Goal: Check status: Check status

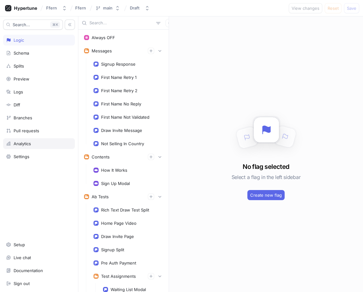
click at [32, 144] on div "Analytics" at bounding box center [39, 143] width 66 height 5
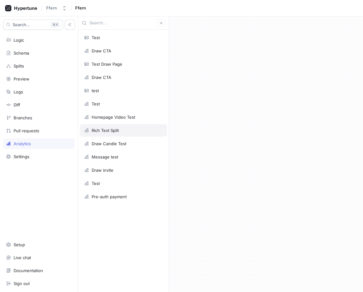
click at [131, 127] on div "Rich Text Split" at bounding box center [123, 130] width 87 height 13
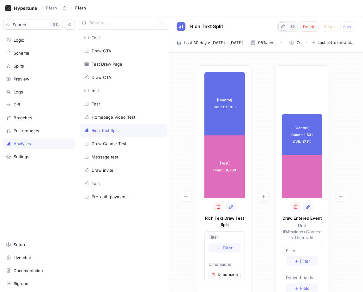
scroll to position [0, 10]
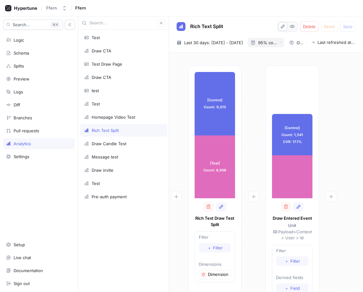
click at [275, 44] on div "95% confidence level" at bounding box center [264, 42] width 27 height 5
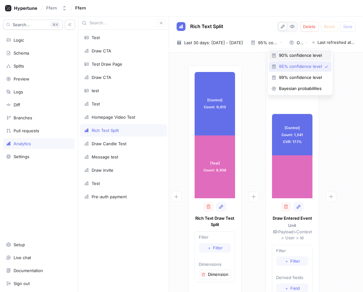
click at [282, 53] on span "90% confidence level" at bounding box center [302, 55] width 47 height 5
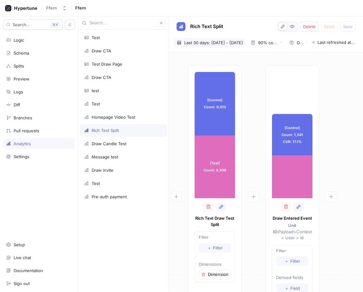
click at [243, 44] on span "Last 30 days: [DATE] - [DATE]" at bounding box center [213, 43] width 59 height 6
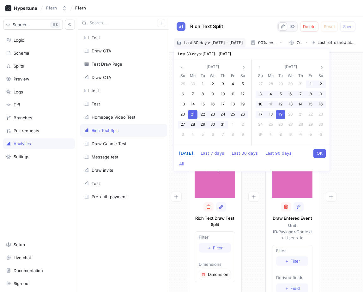
click at [185, 155] on button "[DATE]" at bounding box center [186, 153] width 20 height 9
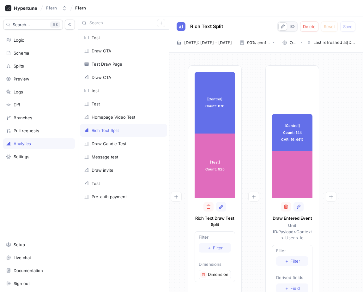
scroll to position [0, 10]
click at [232, 42] on span "[DATE]: [DATE] - [DATE]" at bounding box center [208, 43] width 48 height 6
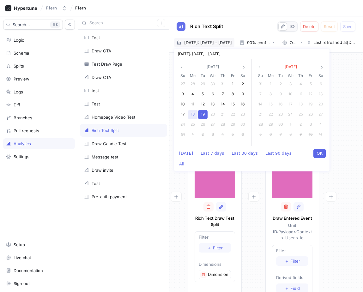
click at [192, 114] on span "18" at bounding box center [193, 114] width 4 height 5
click at [317, 153] on button "OK" at bounding box center [320, 153] width 12 height 9
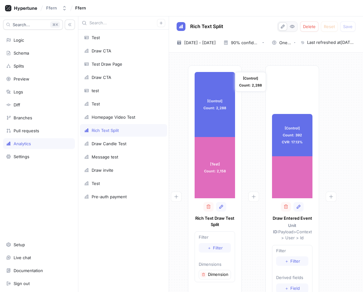
scroll to position [0, 10]
click at [204, 45] on span "[DATE] - [DATE]" at bounding box center [200, 43] width 32 height 6
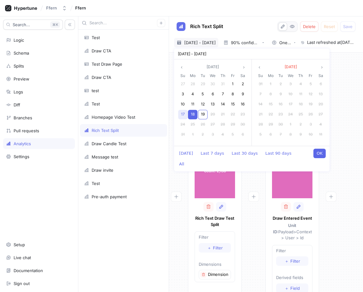
click at [182, 115] on span "17" at bounding box center [183, 114] width 4 height 5
click at [321, 153] on button "OK" at bounding box center [320, 153] width 12 height 9
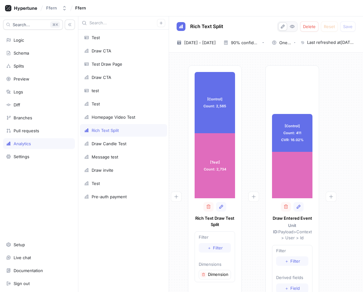
scroll to position [0, 10]
click at [210, 45] on span "[DATE] - [DATE]" at bounding box center [200, 43] width 32 height 6
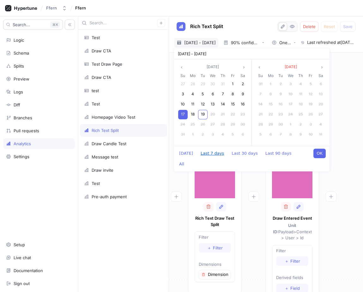
click at [209, 156] on button "Last 7 days" at bounding box center [213, 153] width 30 height 9
type input "[DATE] ~ [DATE]"
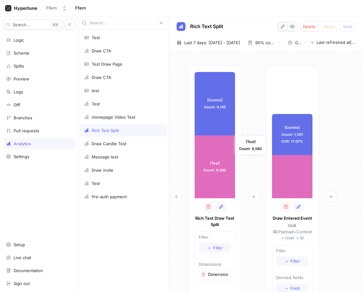
scroll to position [0, 10]
